Goal: Obtain resource: Obtain resource

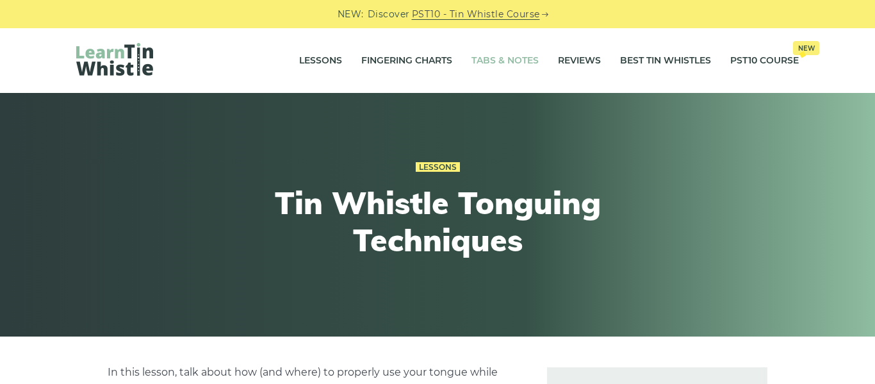
click at [491, 62] on link "Tabs & Notes" at bounding box center [504, 61] width 67 height 32
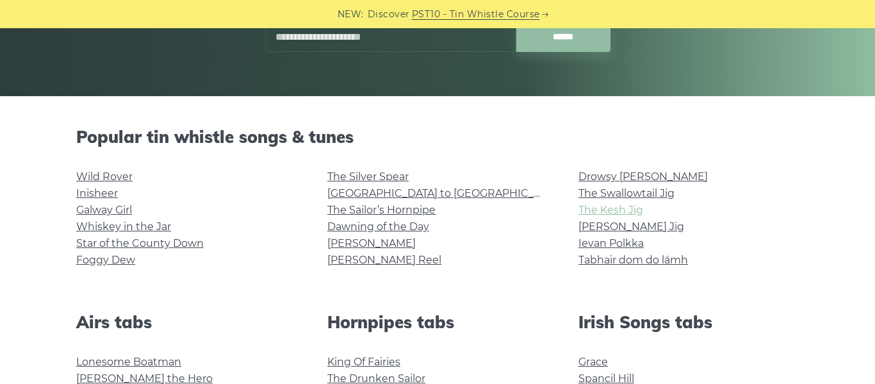
click at [628, 206] on link "The Kesh Jig" at bounding box center [610, 210] width 65 height 12
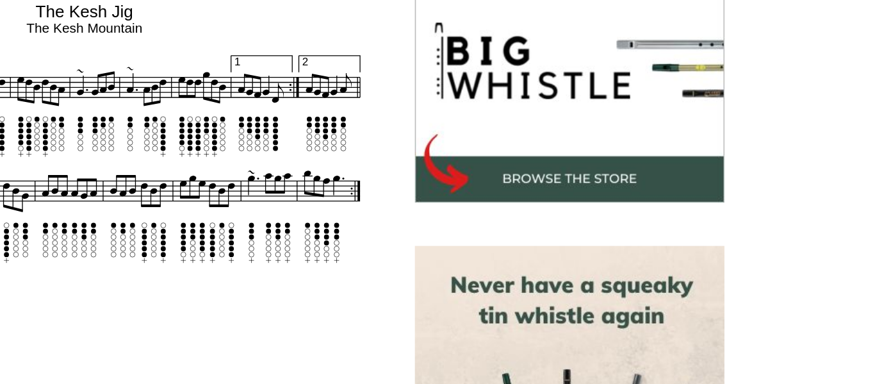
scroll to position [385, 0]
